Goal: Obtain resource: Download file/media

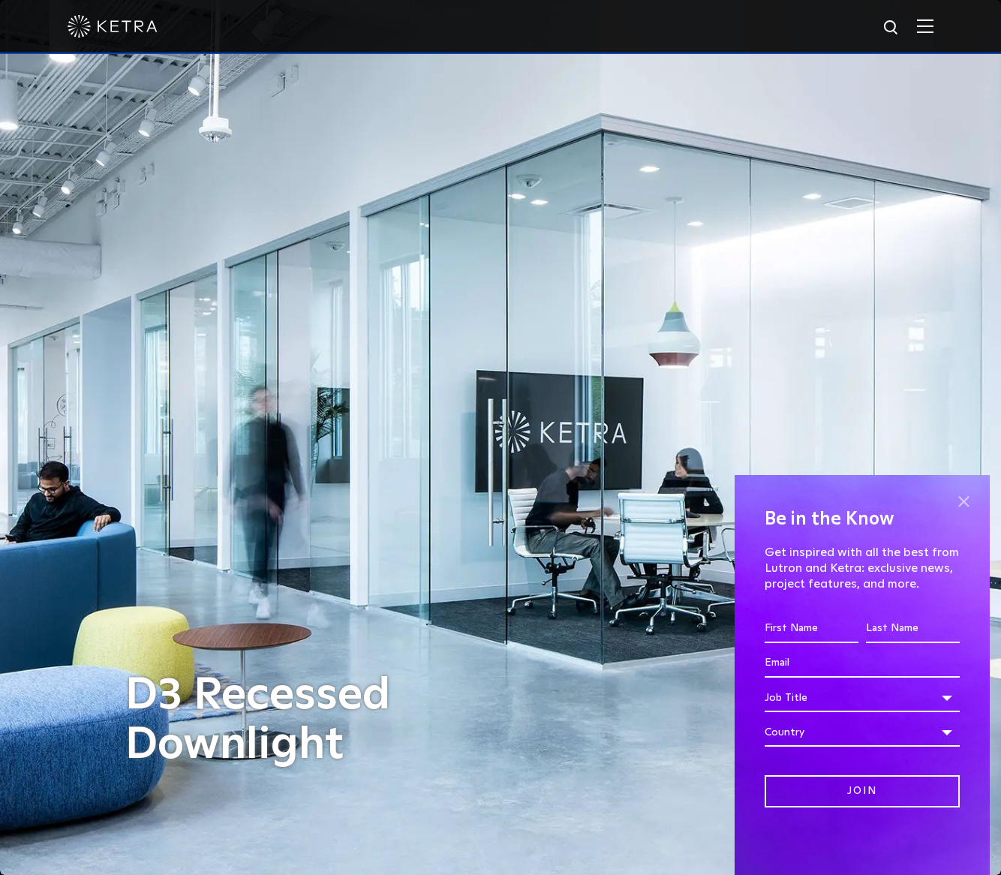
click at [964, 497] on span at bounding box center [963, 501] width 23 height 23
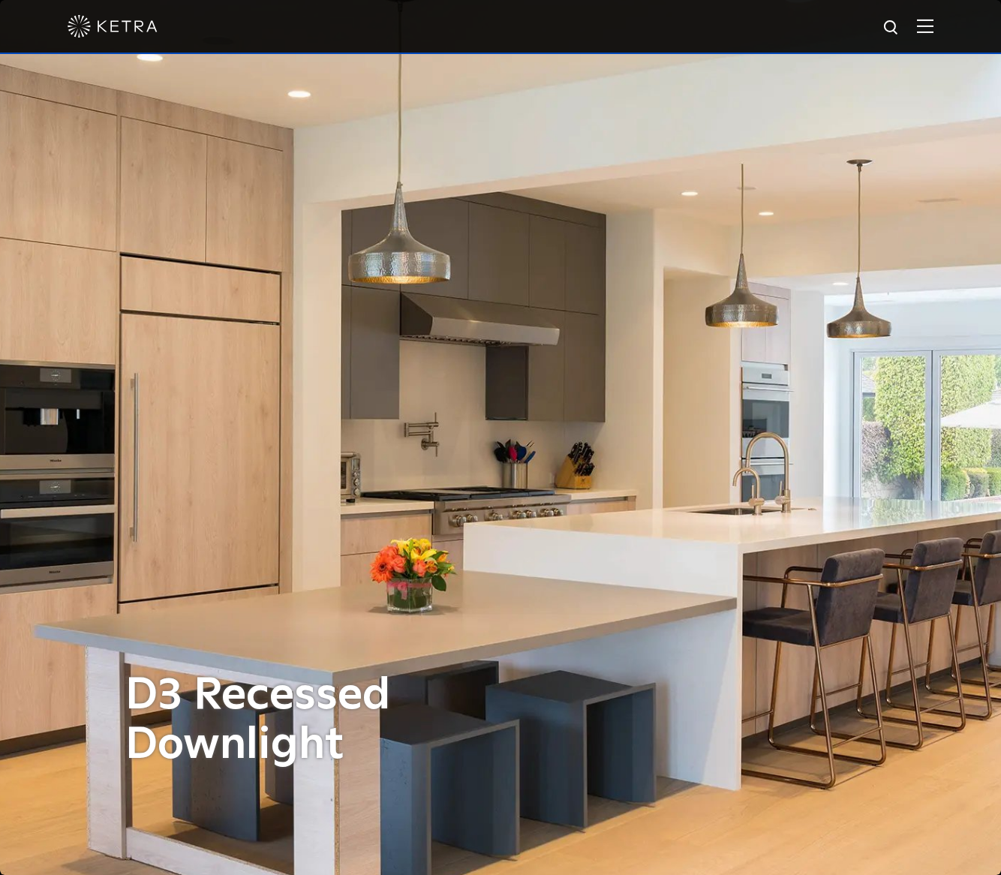
click at [933, 25] on img at bounding box center [925, 26] width 17 height 14
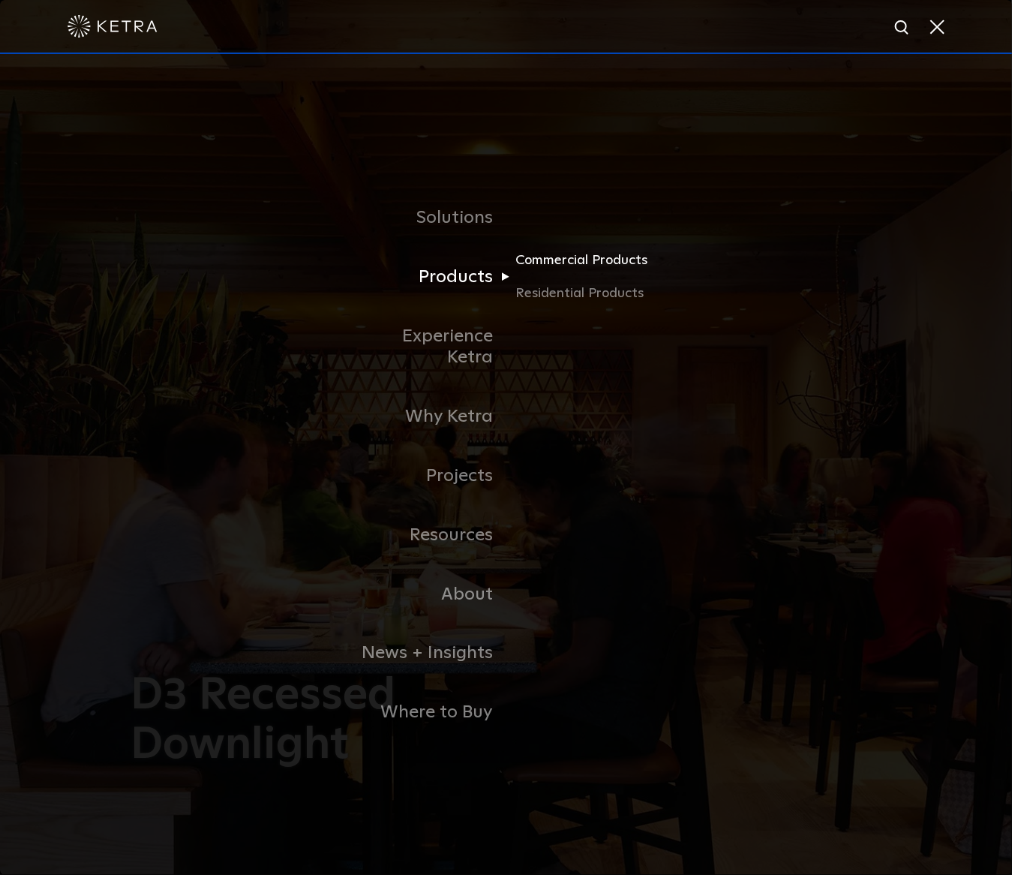
click at [597, 279] on link "Commercial Products" at bounding box center [587, 266] width 144 height 33
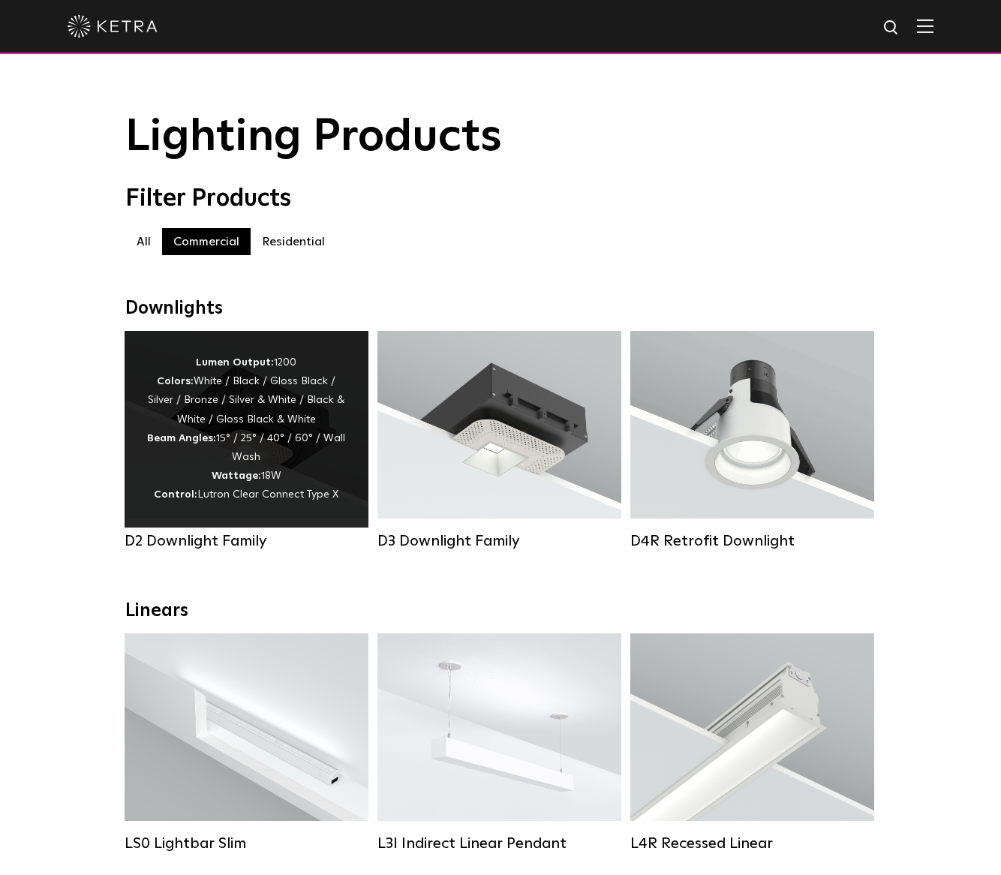
click at [318, 494] on div "Lumen Output: 1200 Colors: White / Black / Gloss Black / Silver / Bronze / Silv…" at bounding box center [246, 429] width 199 height 152
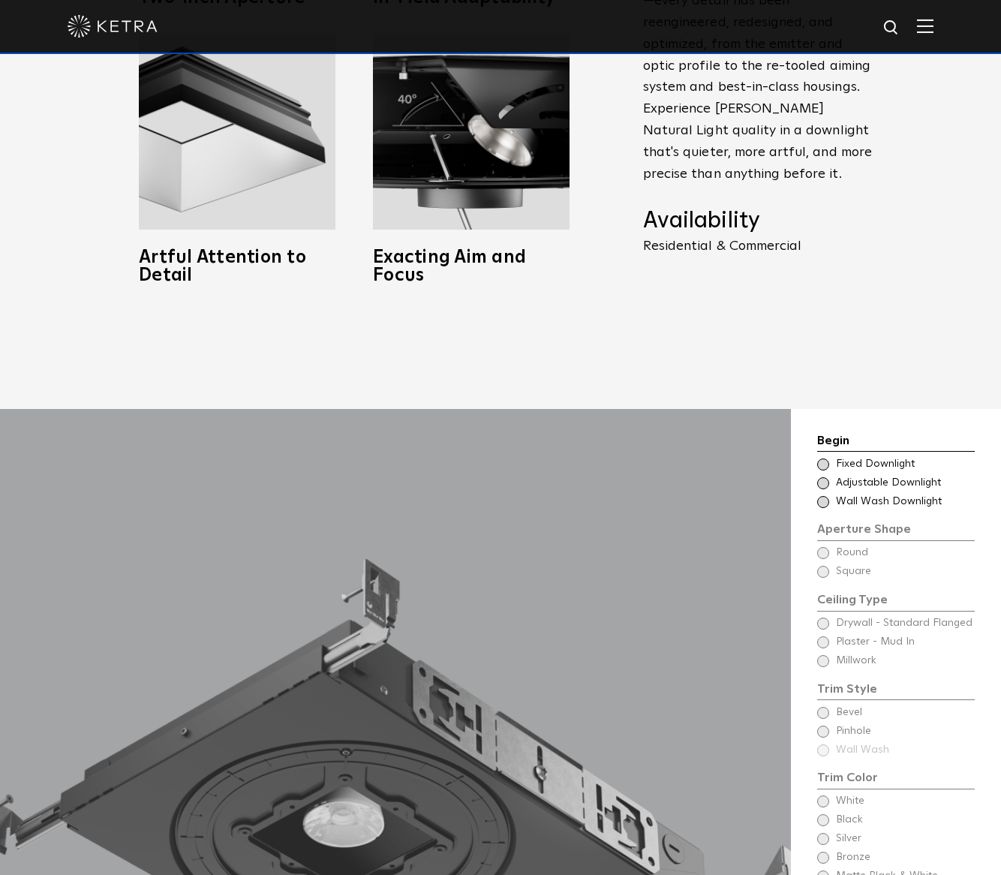
scroll to position [1200, 0]
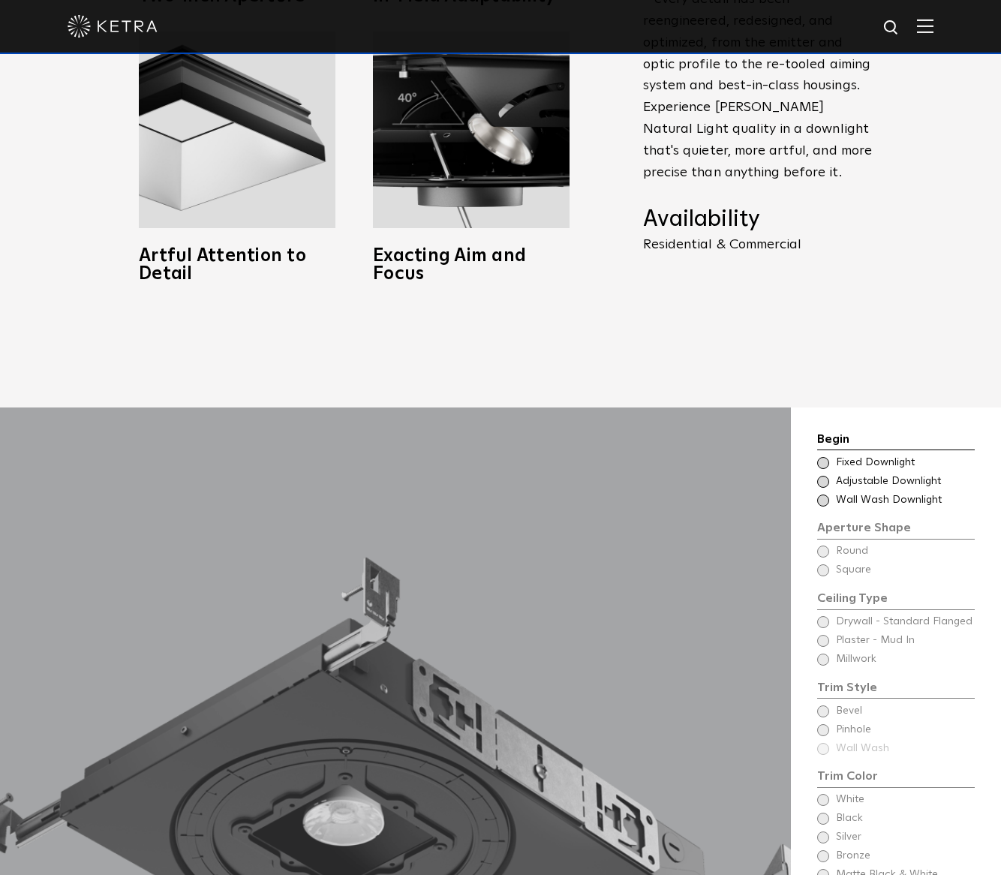
click at [880, 455] on span "Fixed Downlight" at bounding box center [904, 462] width 137 height 15
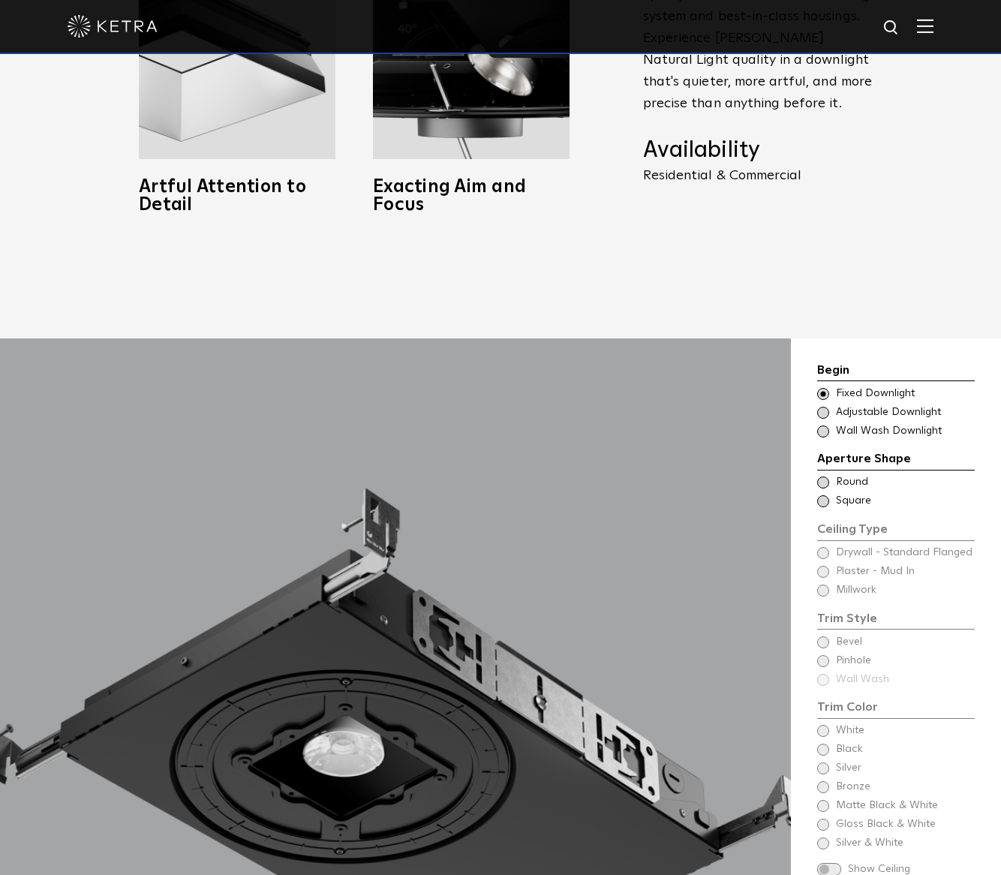
scroll to position [1425, 0]
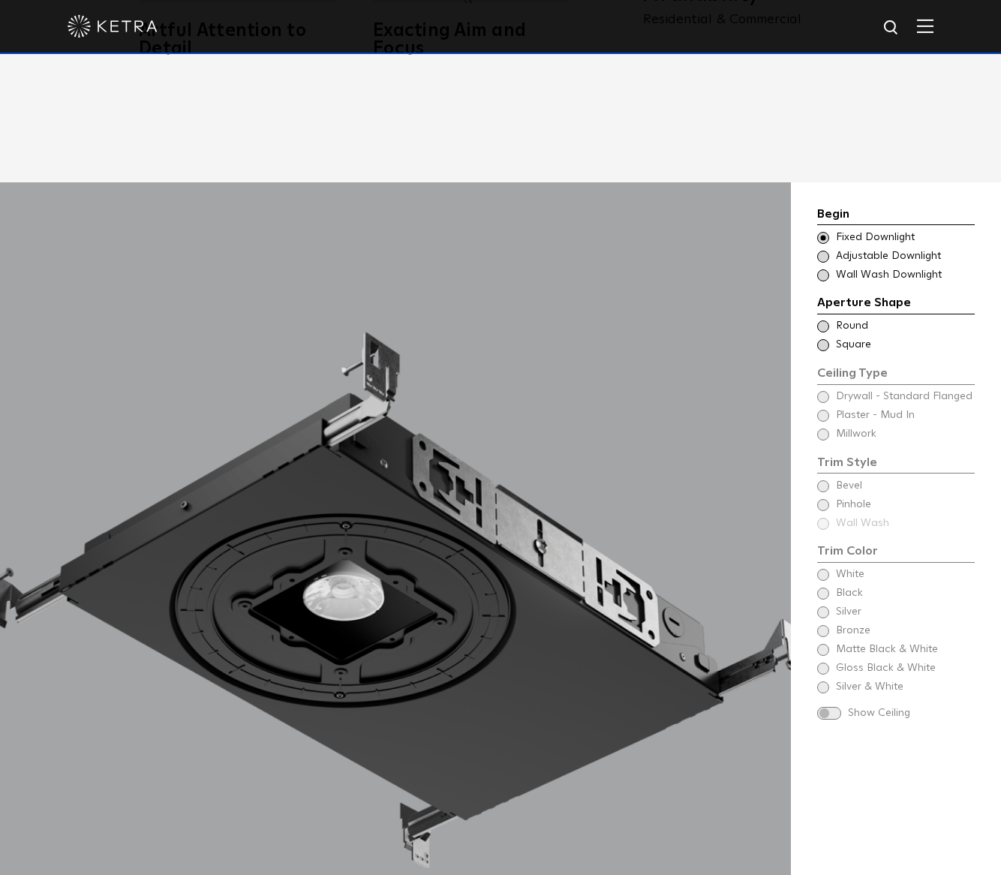
click at [861, 319] on span "Round" at bounding box center [904, 326] width 137 height 15
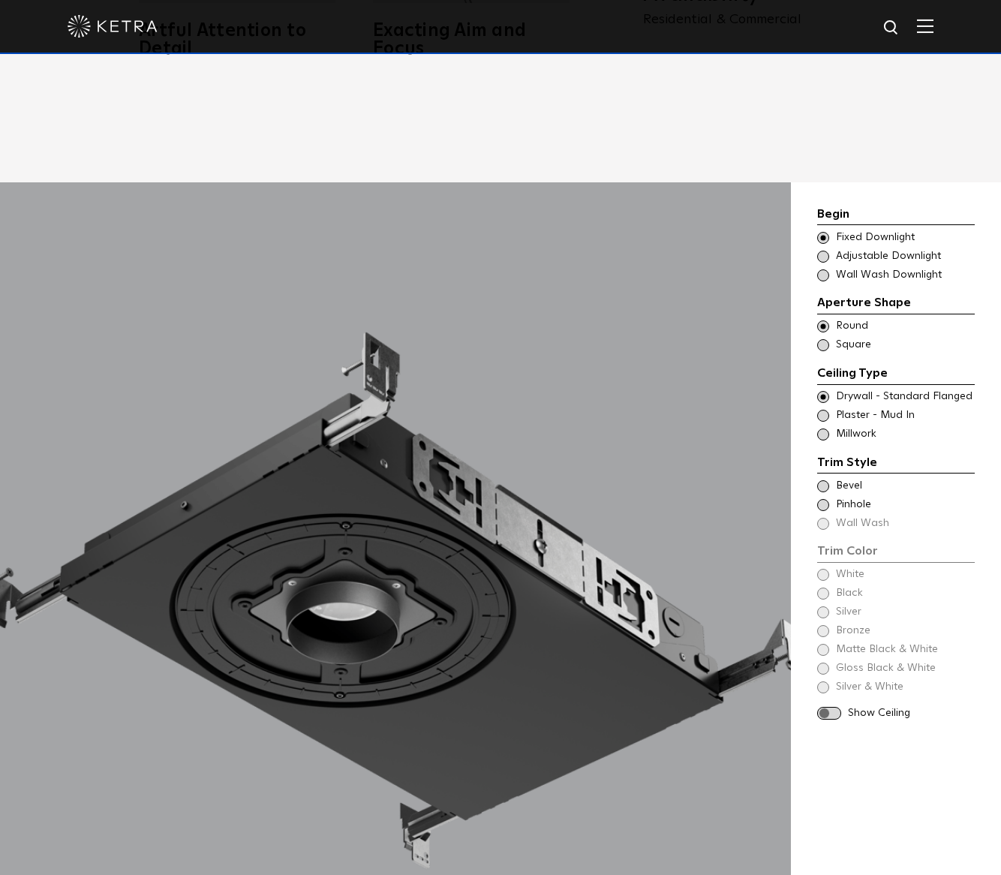
click at [888, 408] on span "Plaster - Mud In" at bounding box center [904, 415] width 137 height 15
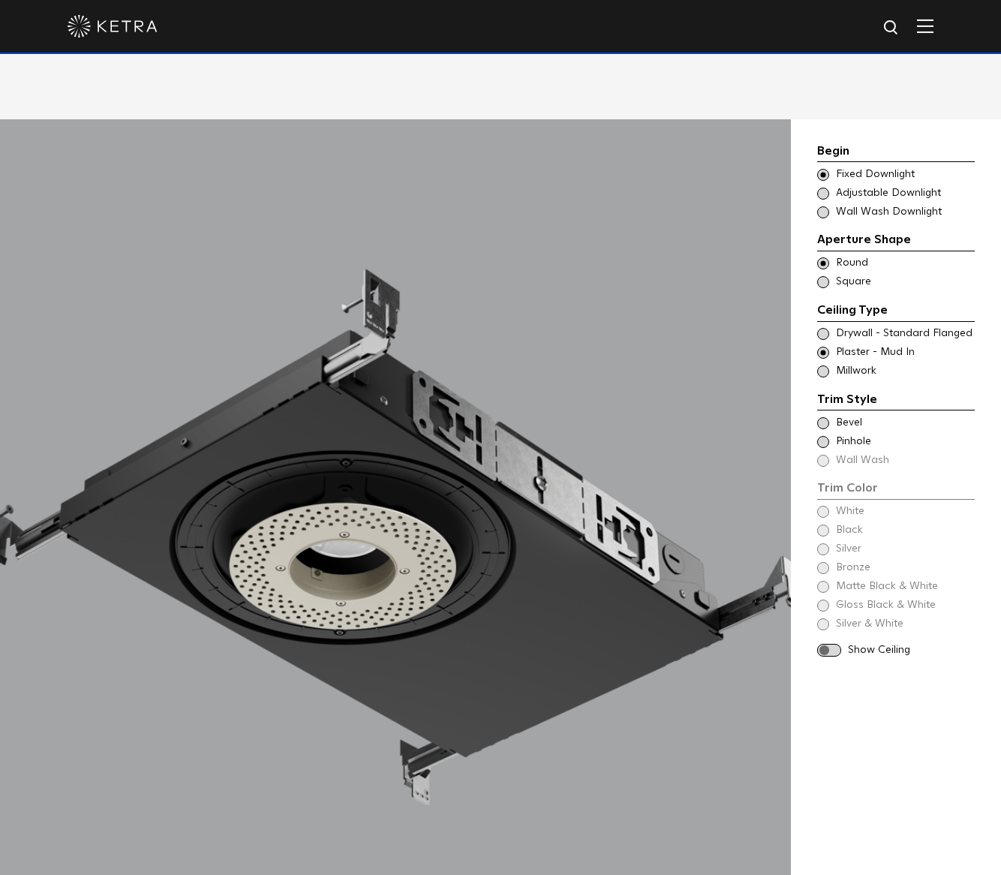
scroll to position [1575, 0]
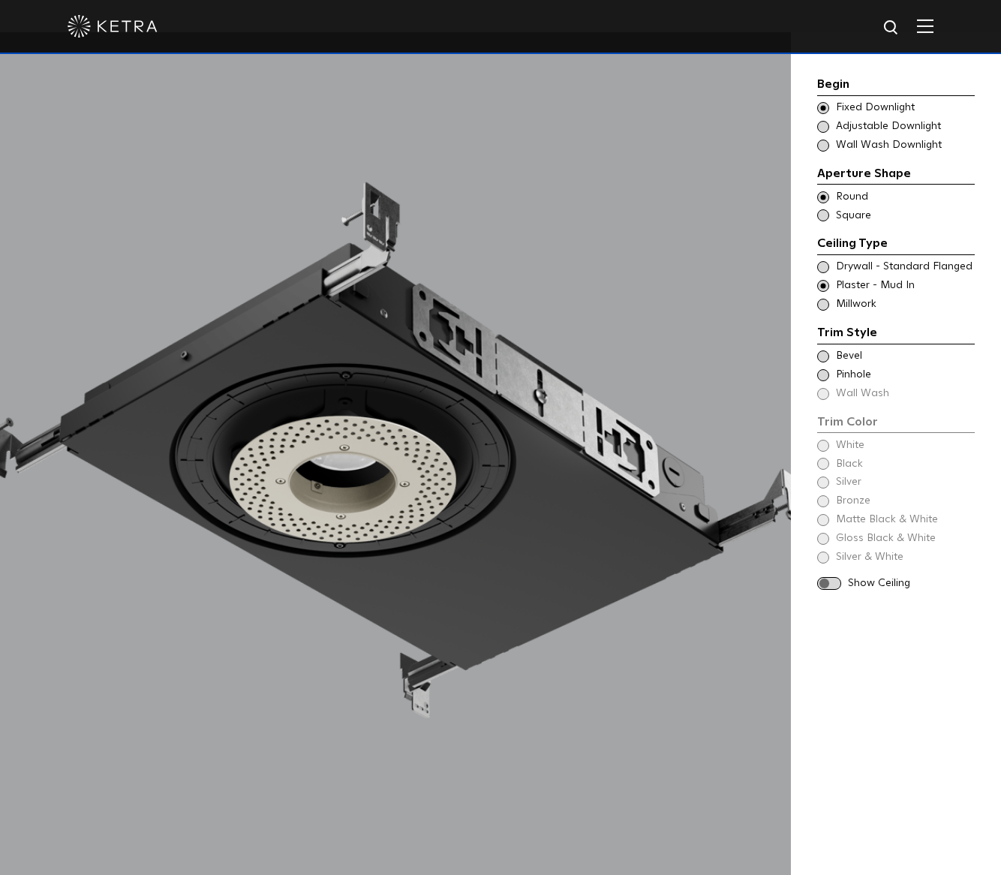
click at [858, 301] on span "Millwork" at bounding box center [904, 304] width 137 height 15
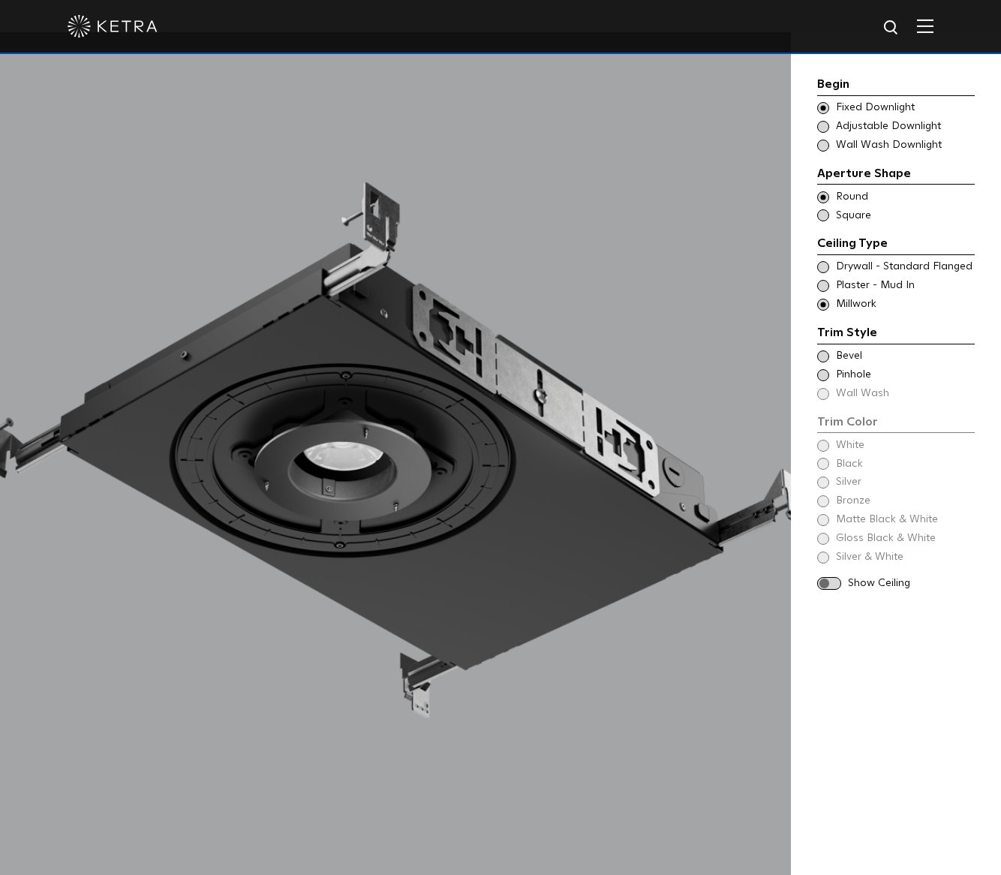
click at [853, 281] on span "Plaster - Mud In" at bounding box center [904, 285] width 137 height 15
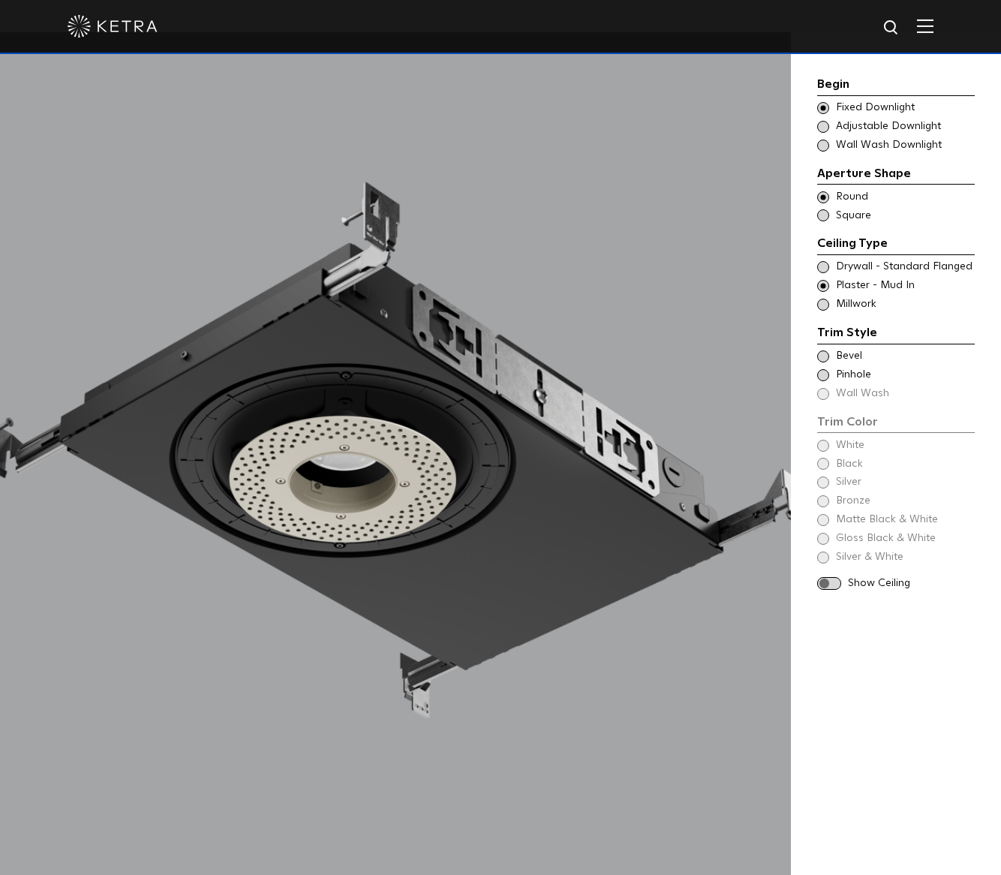
click at [825, 349] on div "Trim Color - Round - Flangeless Bevel" at bounding box center [896, 356] width 158 height 15
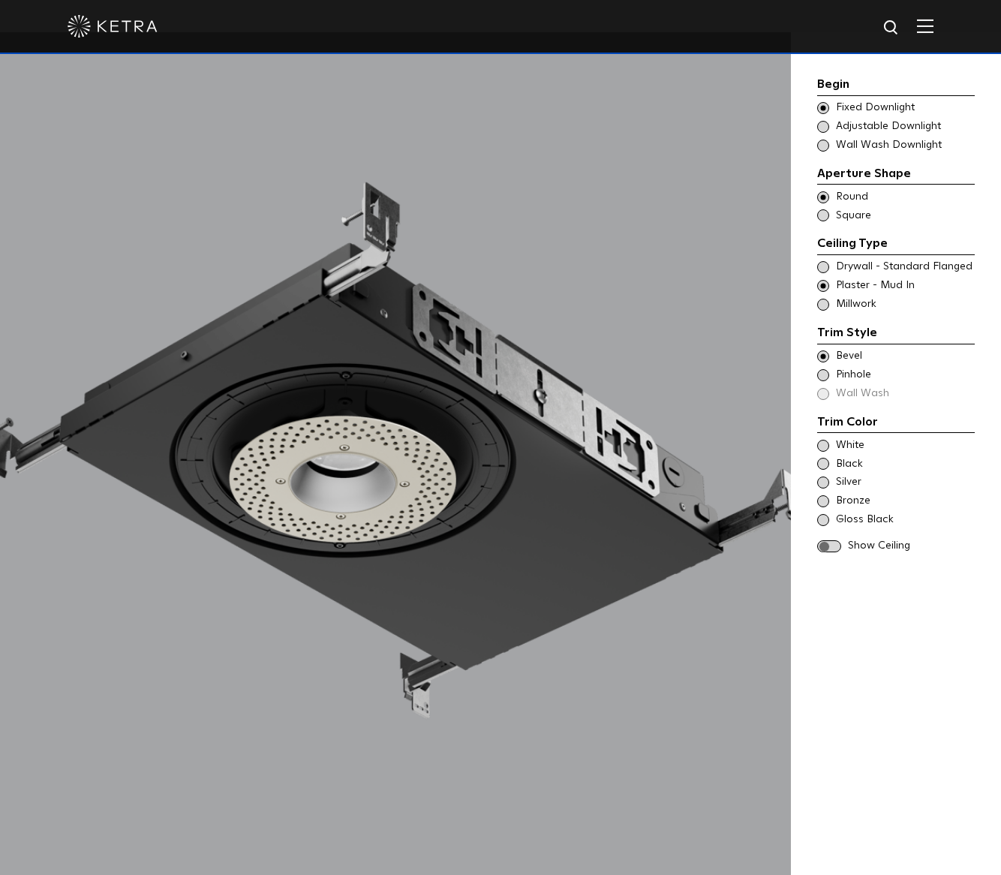
click at [830, 375] on div "Trim Color - Round - Pinhole - Flangeless Pinhole" at bounding box center [896, 375] width 158 height 15
click at [817, 349] on div "Trim Color - Round - Flangeless Bevel" at bounding box center [896, 356] width 158 height 15
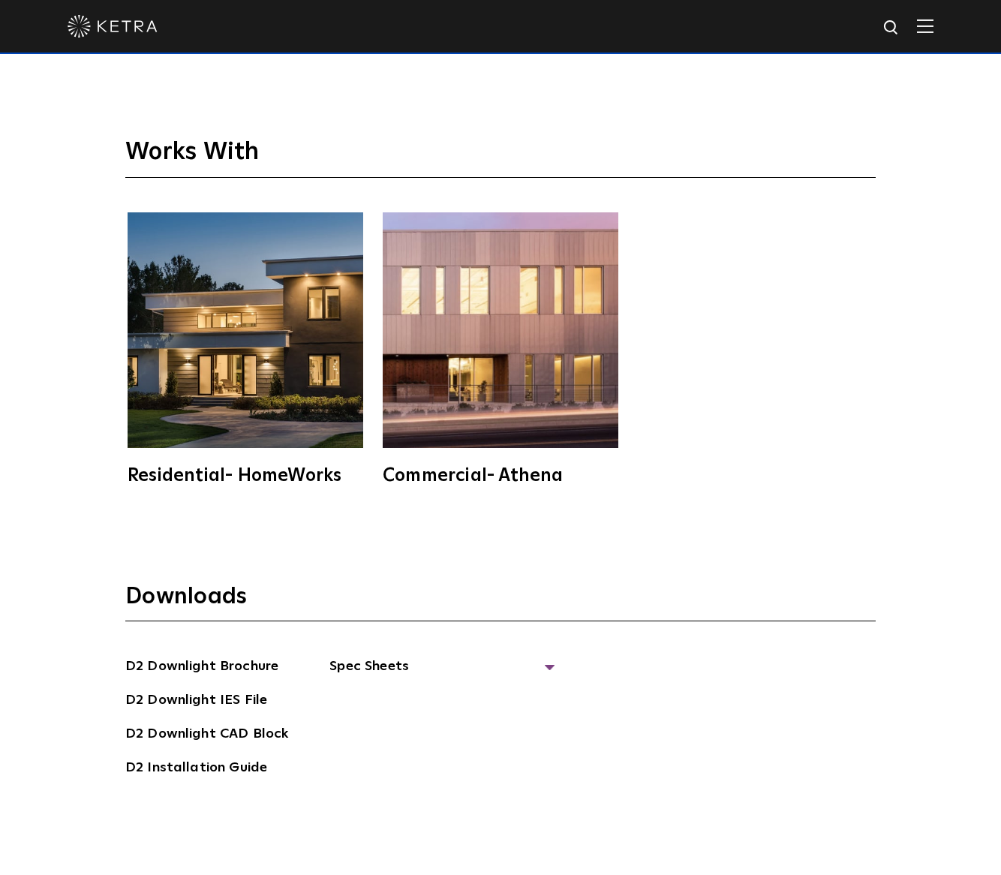
scroll to position [4501, 0]
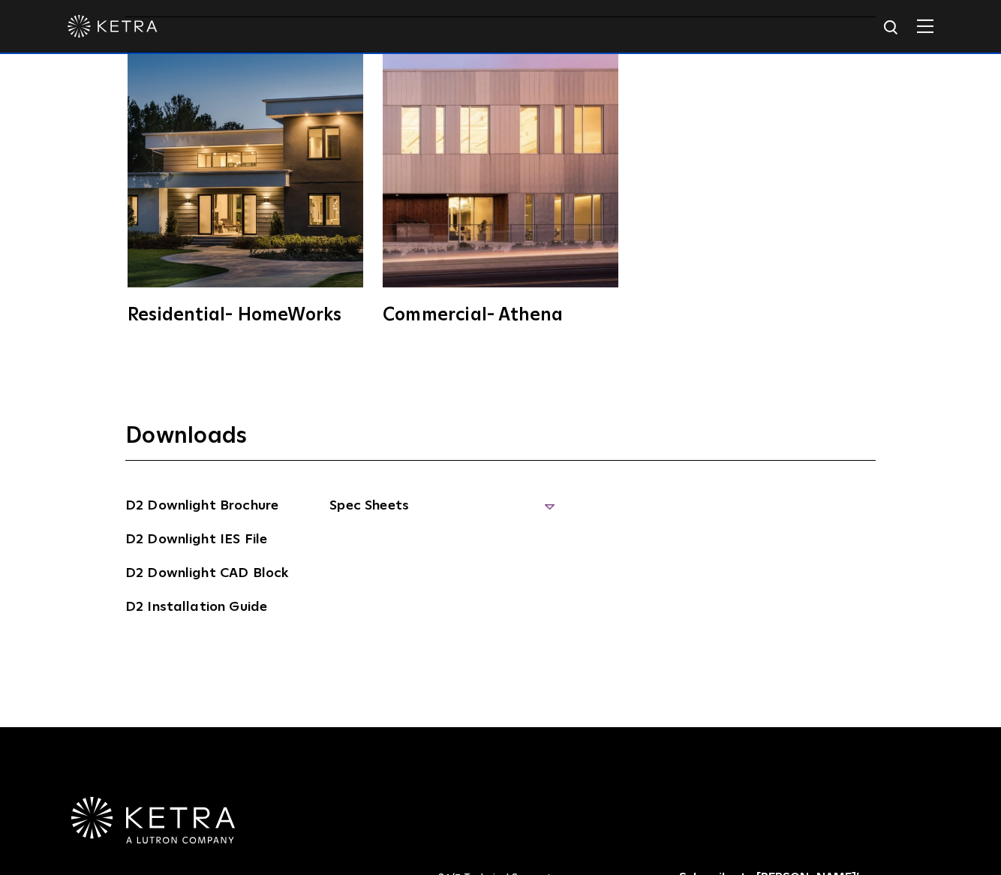
click at [347, 495] on span "Spec Sheets" at bounding box center [441, 511] width 225 height 33
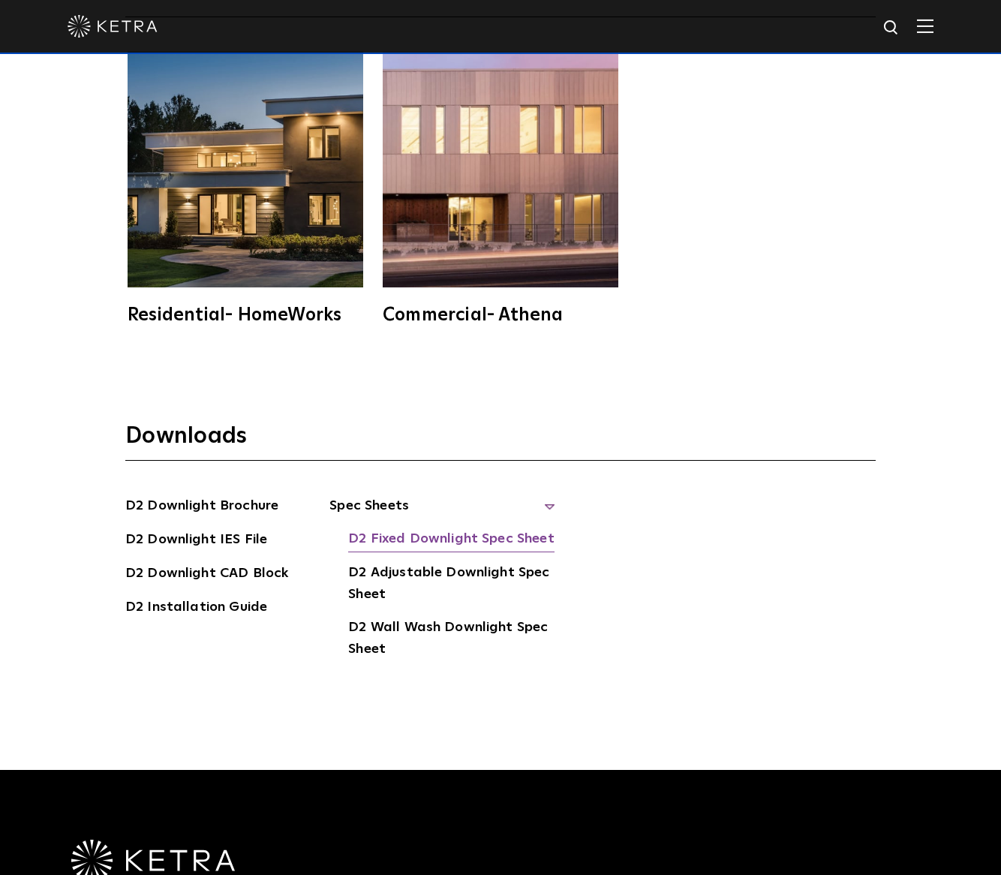
click at [413, 528] on link "D2 Fixed Downlight Spec Sheet" at bounding box center [451, 540] width 206 height 24
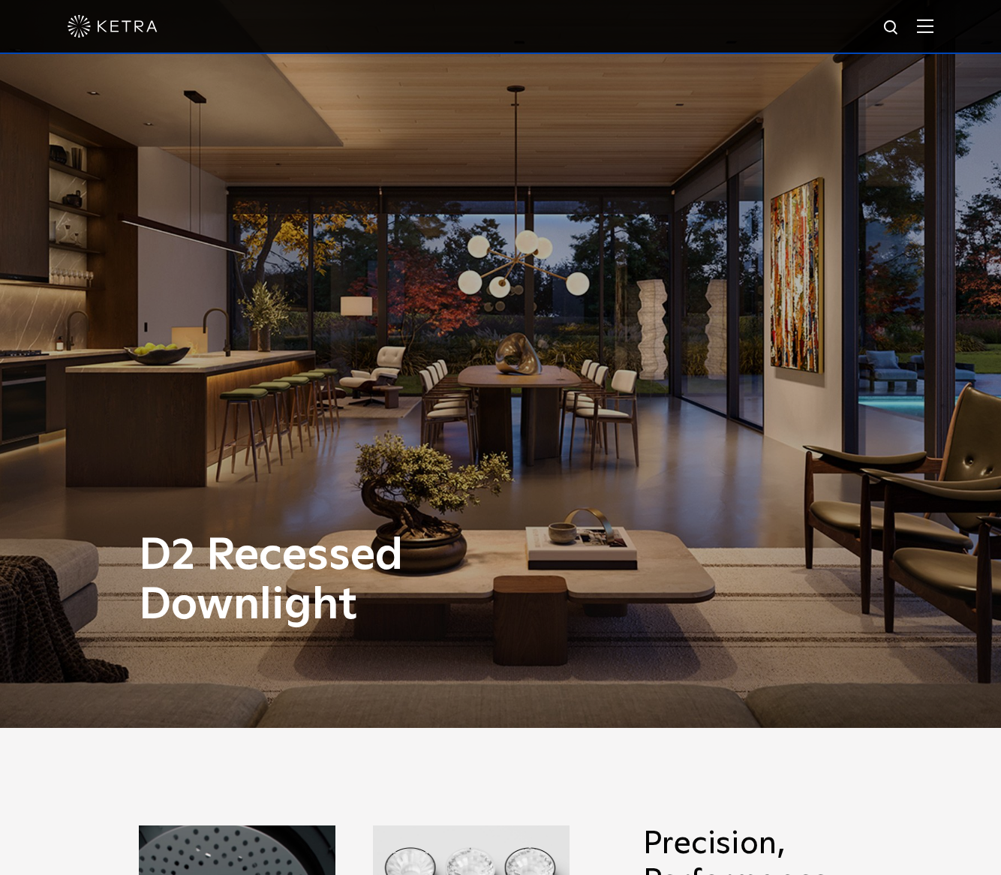
scroll to position [0, 0]
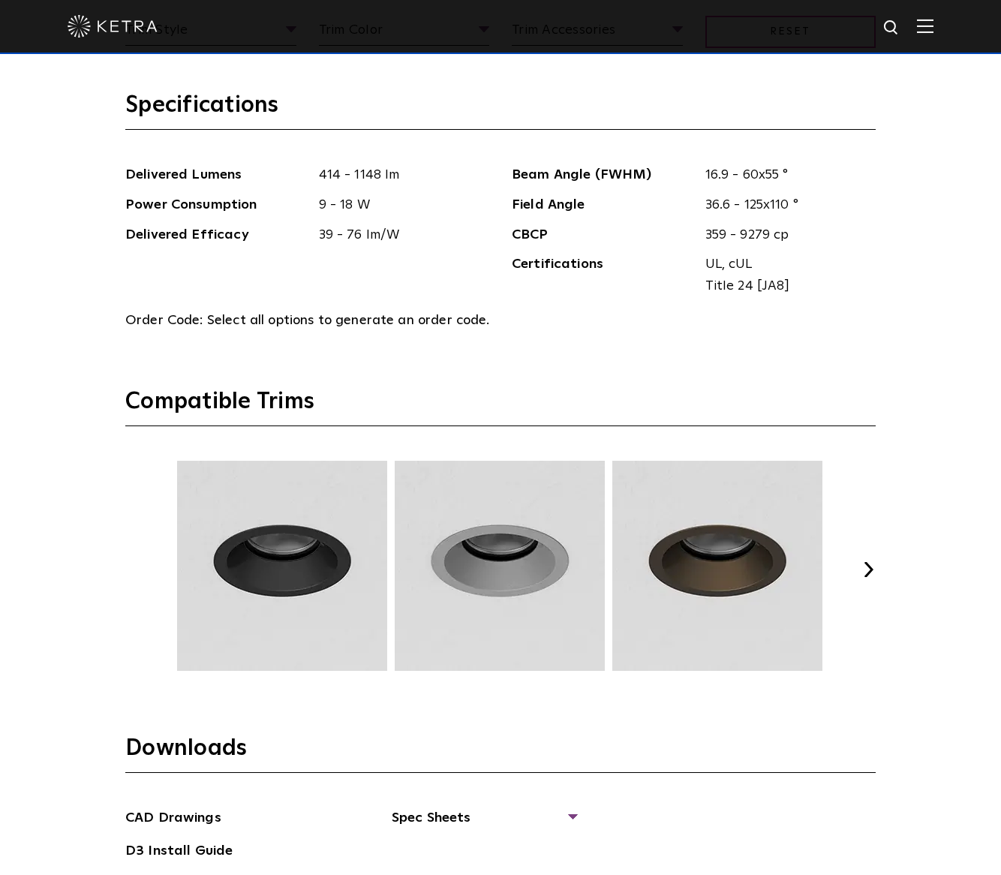
scroll to position [2101, 0]
